Goal: Navigation & Orientation: Understand site structure

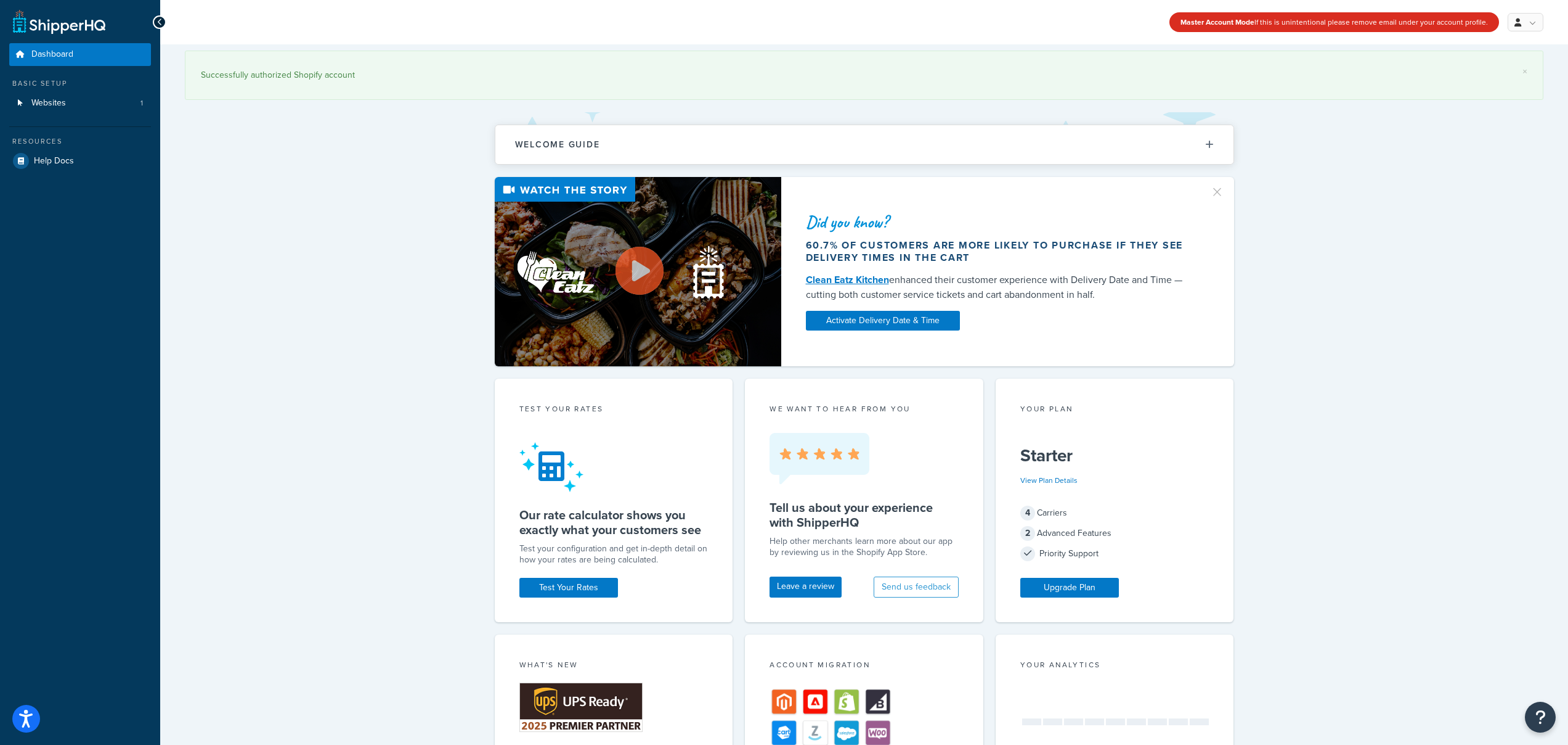
click at [1357, 23] on div "Master Account Mode If this is unintentional please remove email under your acc…" at bounding box center [1334, 22] width 330 height 20
click at [1360, 24] on div "Master Account Mode If this is unintentional please remove email under your acc…" at bounding box center [1334, 22] width 330 height 20
